Goal: Task Accomplishment & Management: Use online tool/utility

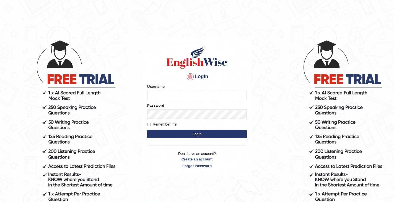
type input "K"
type input "kexang92"
click at [159, 137] on button "Login" at bounding box center [197, 134] width 100 height 8
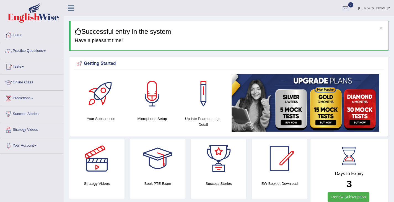
click at [24, 66] on span at bounding box center [23, 66] width 2 height 1
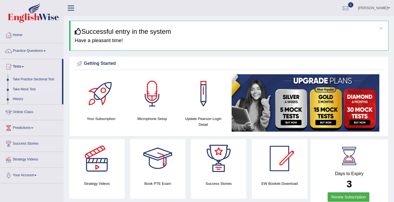
click at [24, 89] on link "Take Mock Test" at bounding box center [36, 89] width 52 height 10
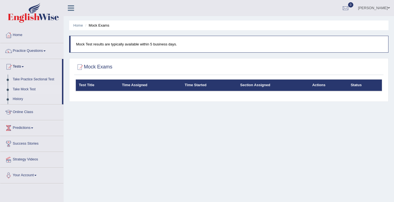
click at [137, 87] on th "Time Assigned" at bounding box center [150, 85] width 63 height 12
click at [88, 87] on th "Test Title" at bounding box center [97, 85] width 43 height 12
click at [106, 69] on h2 "Mock Exams" at bounding box center [94, 67] width 37 height 8
click at [32, 128] on link "Predictions" at bounding box center [31, 127] width 63 height 14
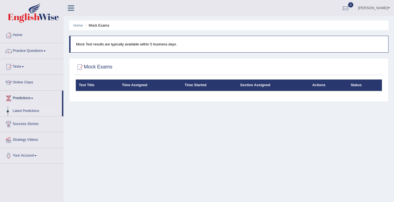
click at [30, 112] on link "Latest Predictions" at bounding box center [36, 111] width 52 height 10
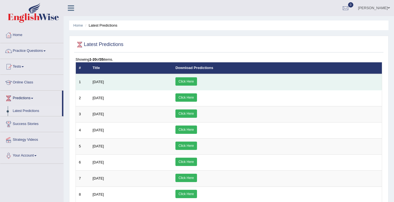
click at [197, 82] on link "Click Here" at bounding box center [185, 81] width 21 height 8
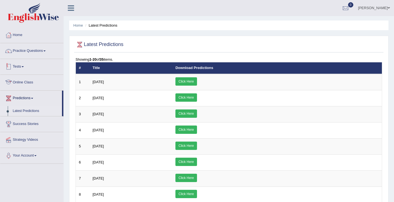
click at [18, 67] on link "Tests" at bounding box center [31, 66] width 63 height 14
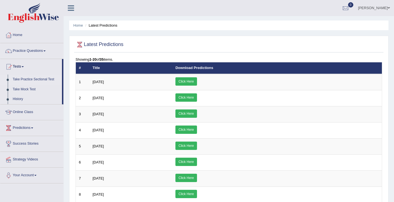
click at [28, 79] on link "Take Practice Sectional Test" at bounding box center [36, 79] width 52 height 10
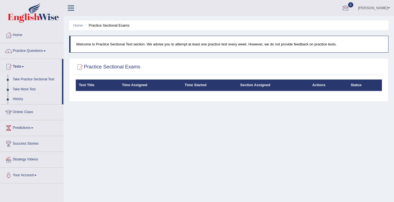
click at [348, 9] on div at bounding box center [345, 8] width 8 height 8
click at [312, 23] on strong "See All Alerts" at bounding box center [310, 23] width 25 height 4
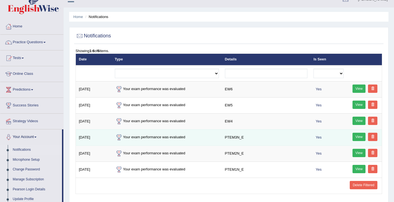
scroll to position [9, 0]
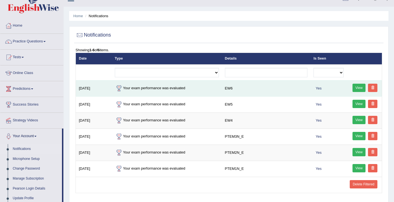
click at [359, 88] on link "View" at bounding box center [358, 88] width 13 height 8
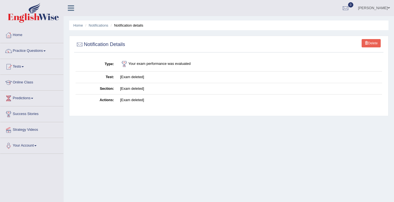
click at [369, 42] on link "Delete" at bounding box center [371, 43] width 19 height 8
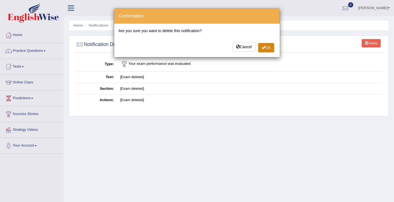
click at [264, 47] on span at bounding box center [264, 47] width 4 height 4
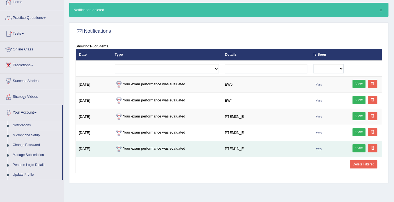
scroll to position [32, 0]
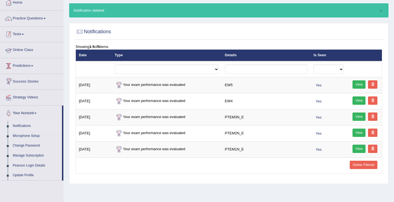
click at [24, 34] on span at bounding box center [23, 34] width 2 height 1
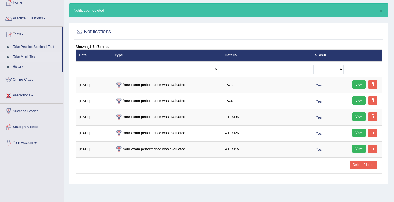
click at [30, 57] on link "Take Mock Test" at bounding box center [36, 57] width 52 height 10
